Goal: Information Seeking & Learning: Learn about a topic

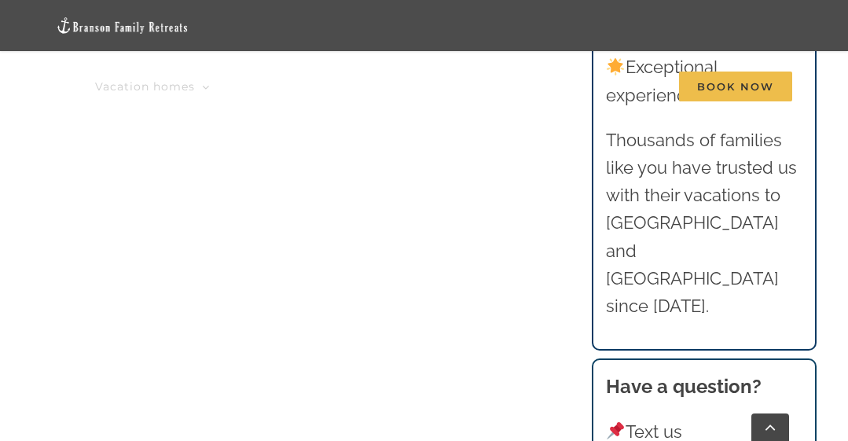
scroll to position [1651, 0]
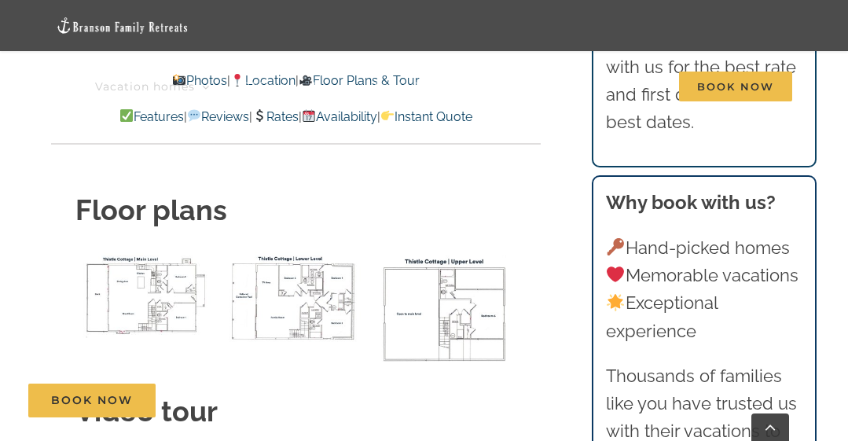
scroll to position [5895, 0]
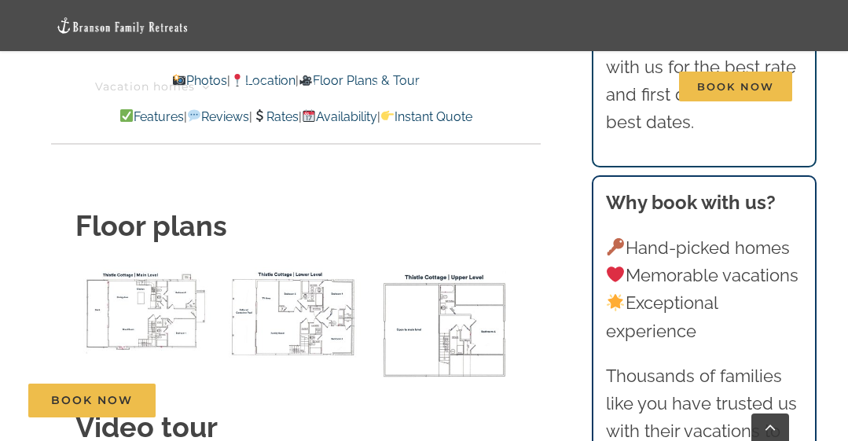
click at [131, 285] on img "Thistle Cottage main level floor plan" at bounding box center [145, 310] width 141 height 86
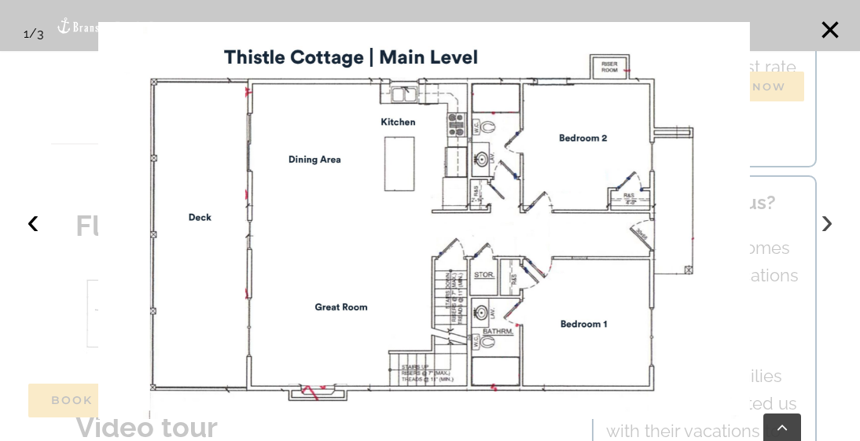
click at [826, 217] on button "›" at bounding box center [827, 221] width 35 height 35
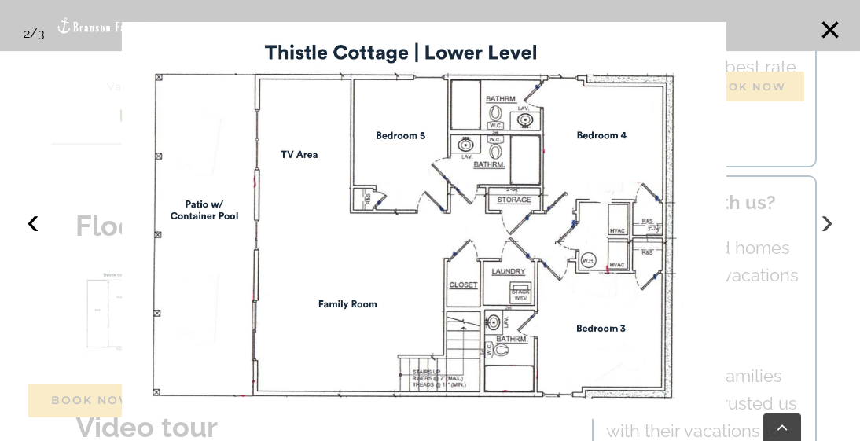
click at [826, 217] on button "›" at bounding box center [827, 221] width 35 height 35
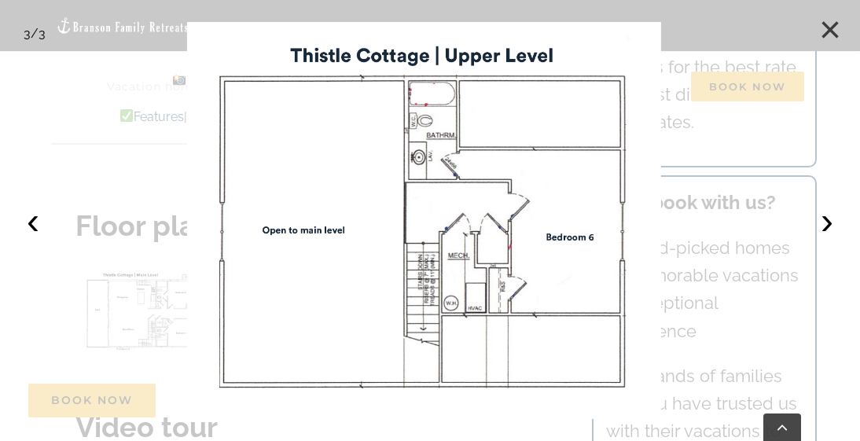
click at [835, 27] on button "×" at bounding box center [830, 30] width 35 height 35
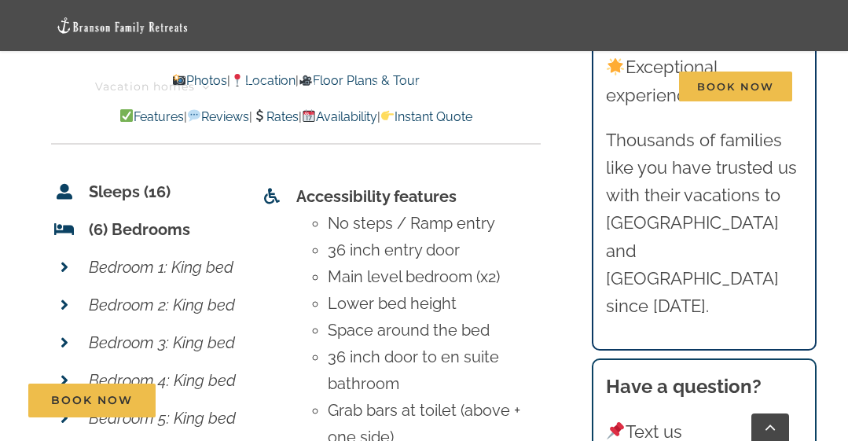
scroll to position [6603, 0]
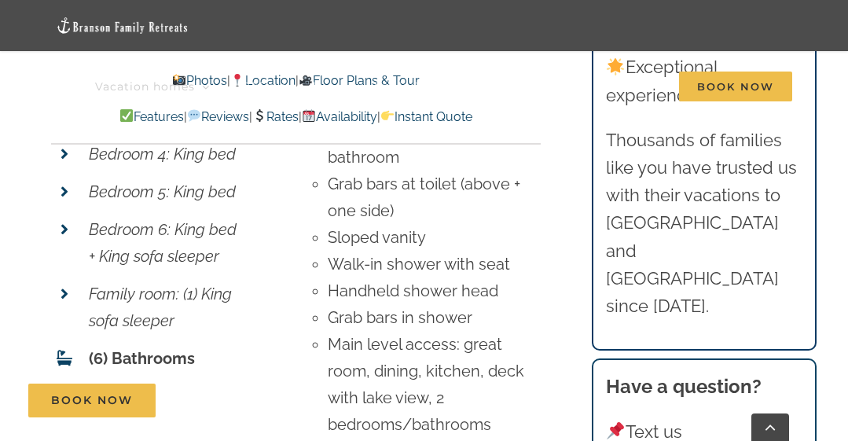
scroll to position [6838, 0]
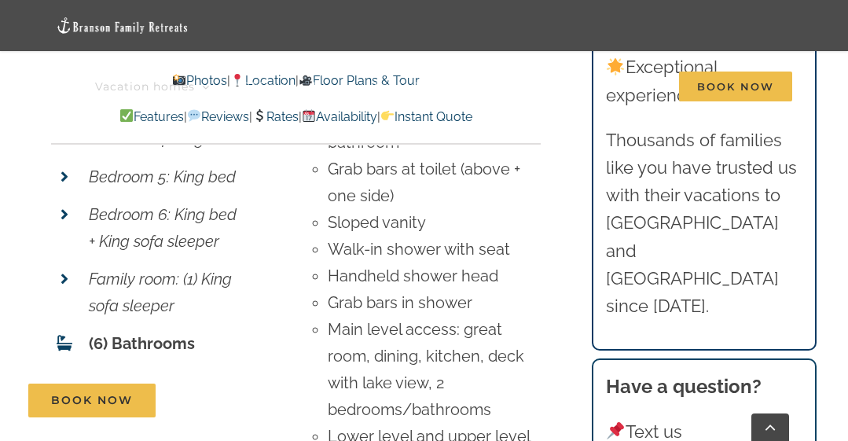
scroll to position [7074, 0]
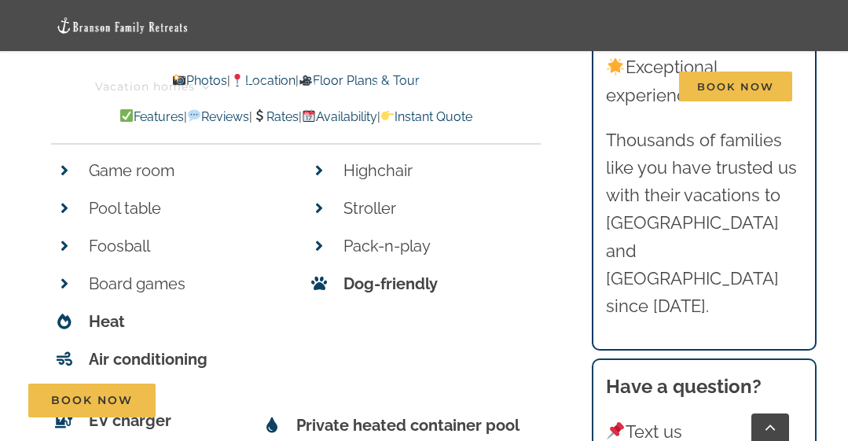
scroll to position [7546, 0]
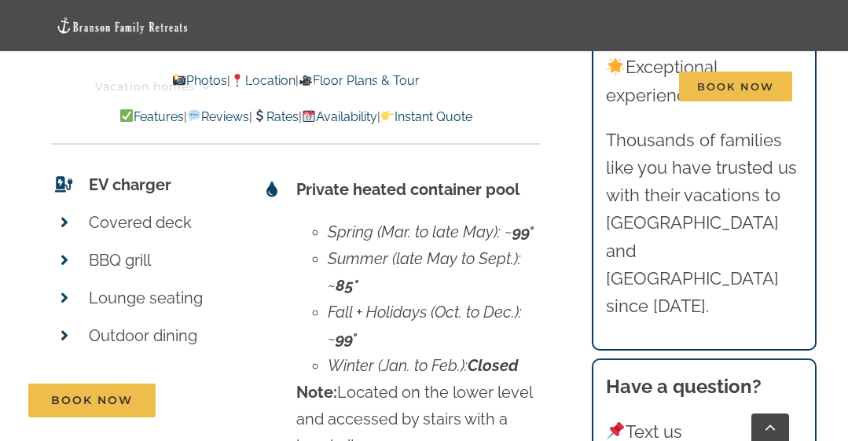
scroll to position [7782, 0]
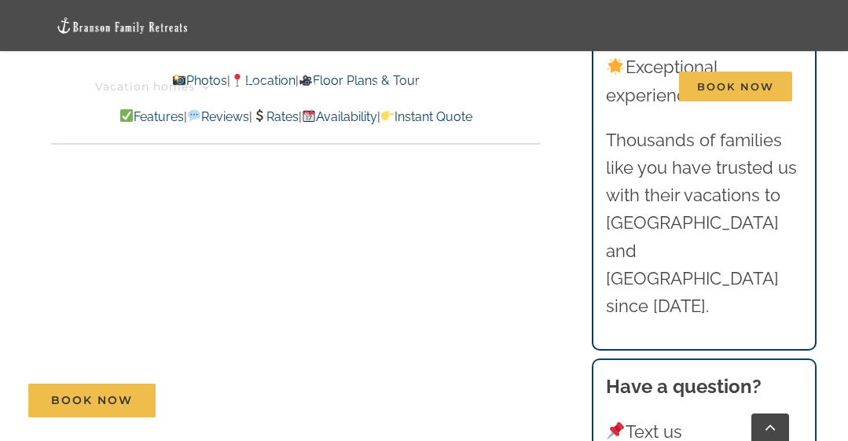
scroll to position [8489, 0]
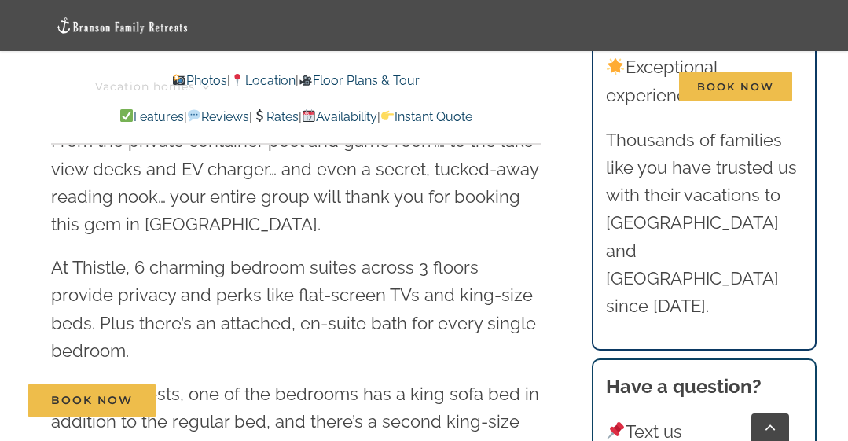
scroll to position [1651, 0]
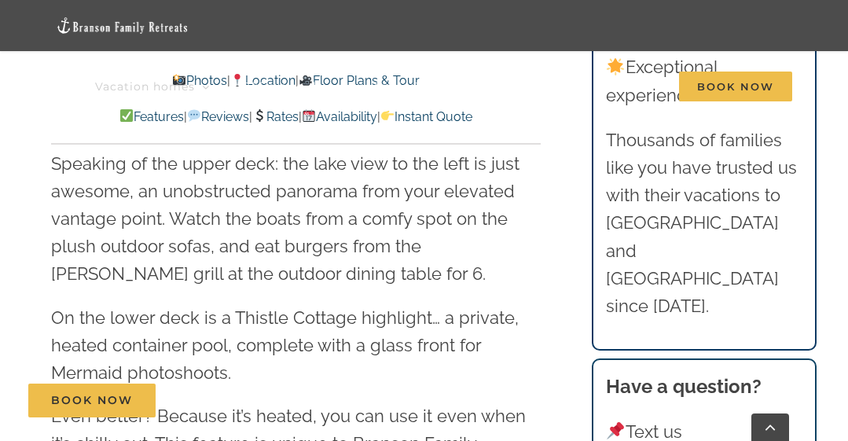
scroll to position [2594, 0]
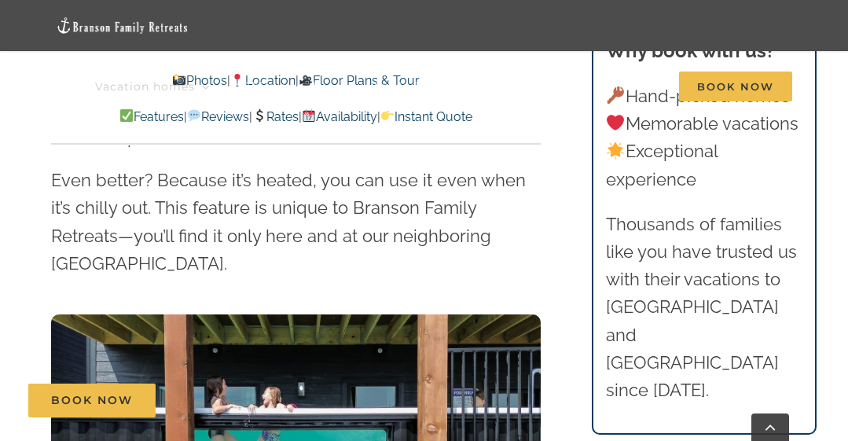
scroll to position [2830, 0]
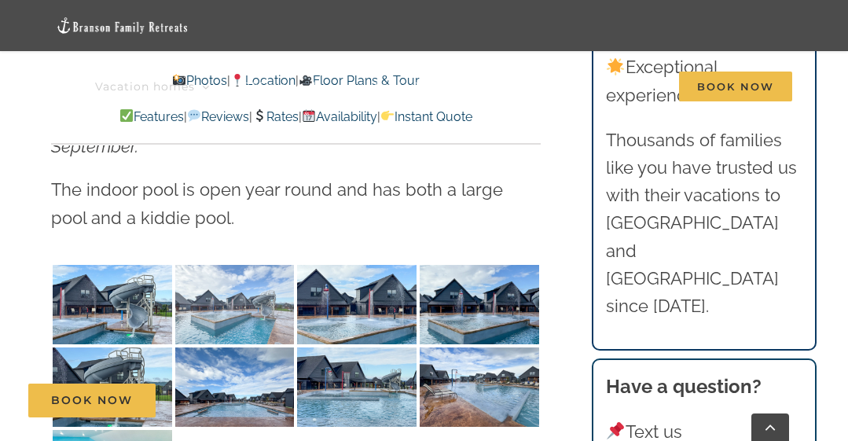
scroll to position [3773, 0]
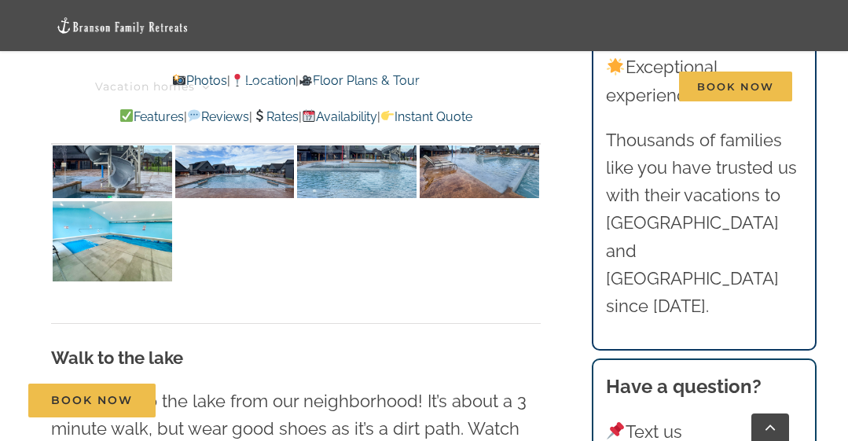
scroll to position [4009, 0]
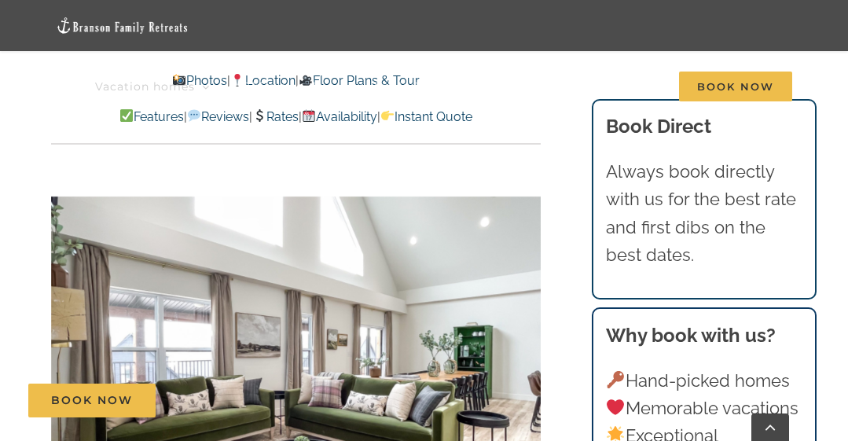
scroll to position [391, 0]
